Goal: Information Seeking & Learning: Find specific fact

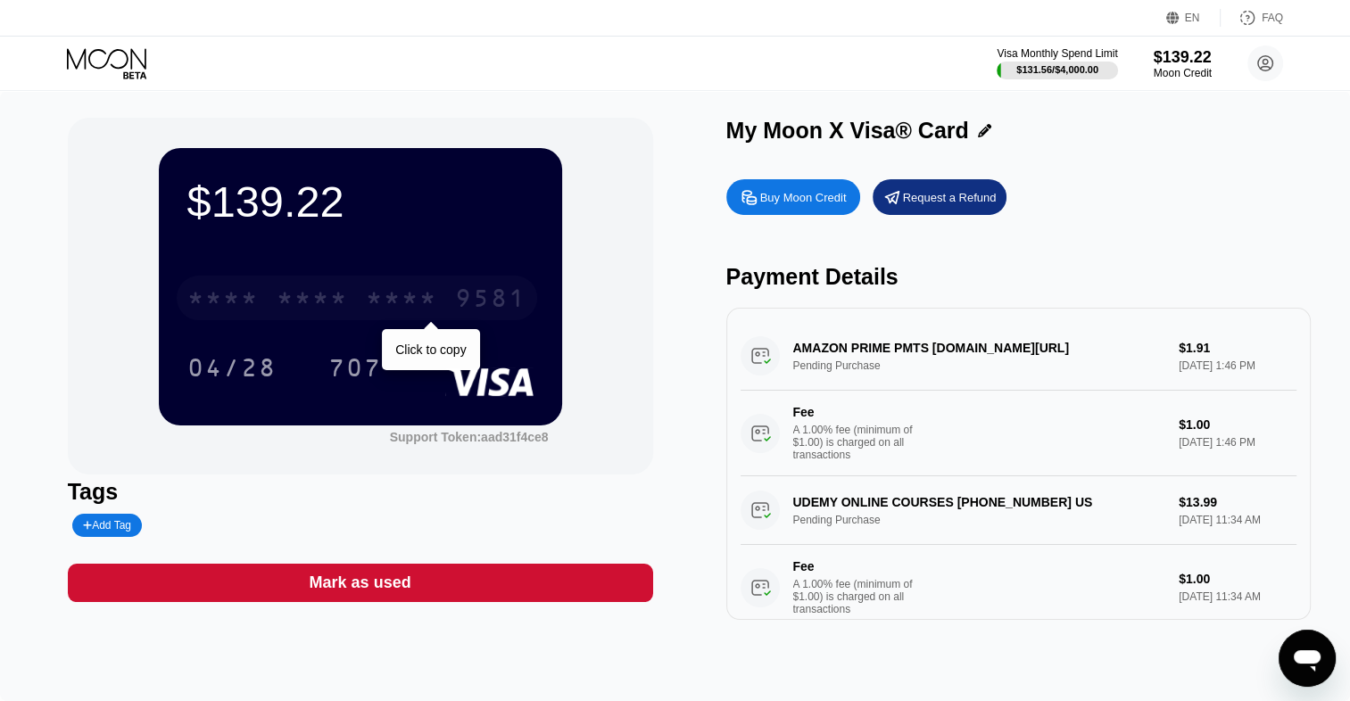
click at [499, 291] on div "9581" at bounding box center [490, 300] width 71 height 29
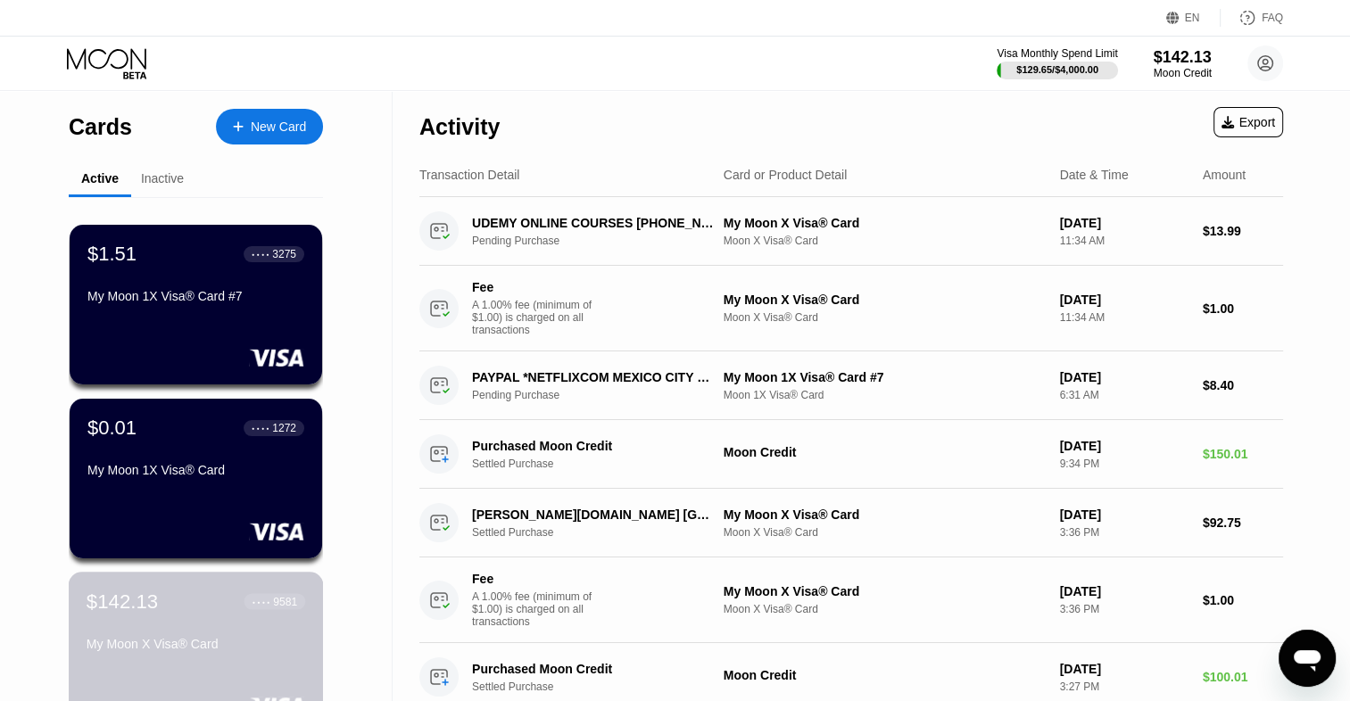
click at [171, 619] on div "$142.13 ● ● ● ● 9581 My Moon X Visa® Card" at bounding box center [196, 624] width 219 height 69
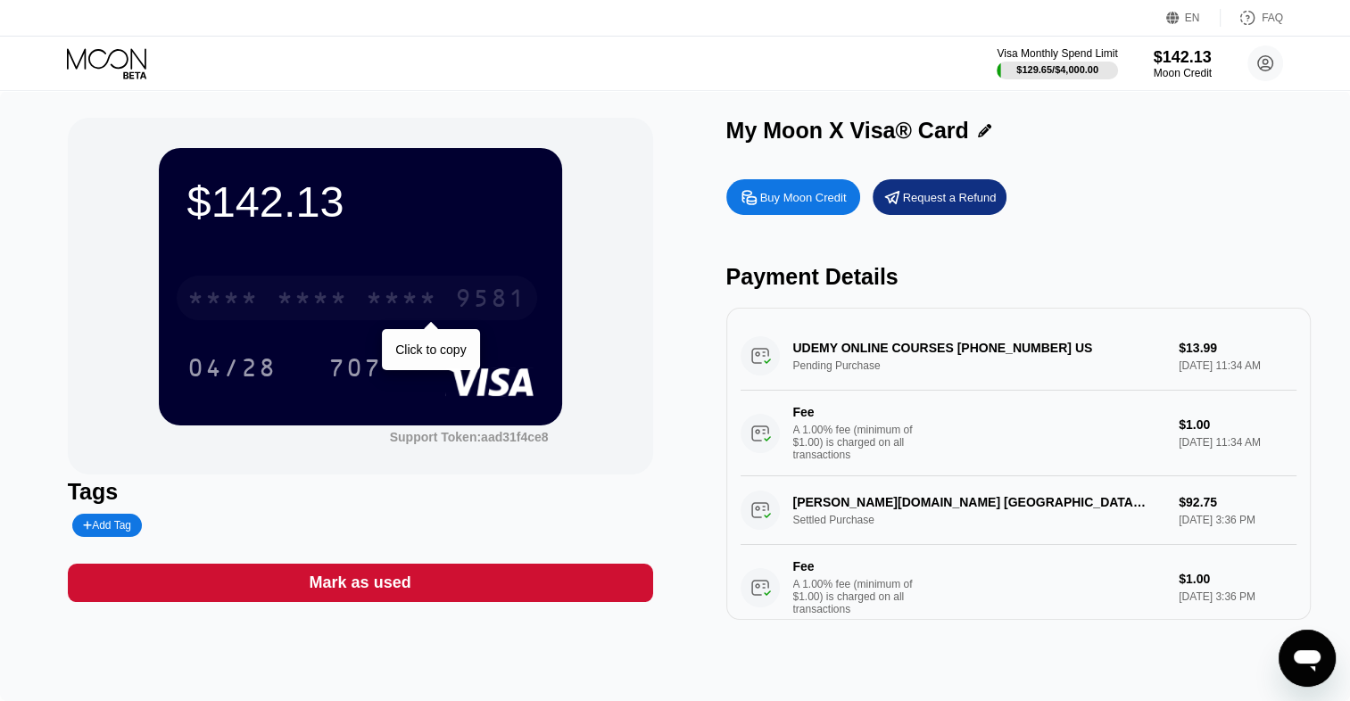
click at [428, 303] on div "* * * *" at bounding box center [401, 300] width 71 height 29
